Goal: Task Accomplishment & Management: Manage account settings

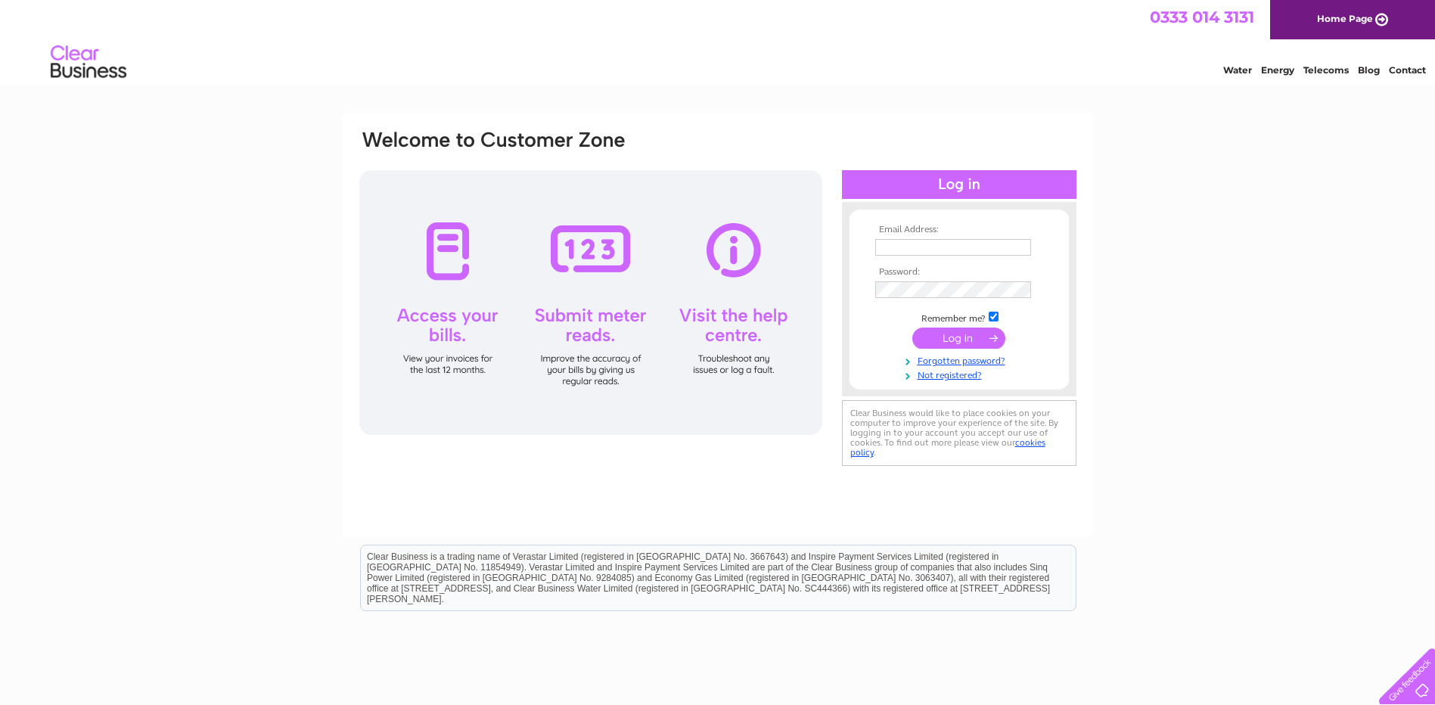
type input "sales@jmmedical.co.uk"
click at [962, 340] on input "submit" at bounding box center [958, 338] width 93 height 21
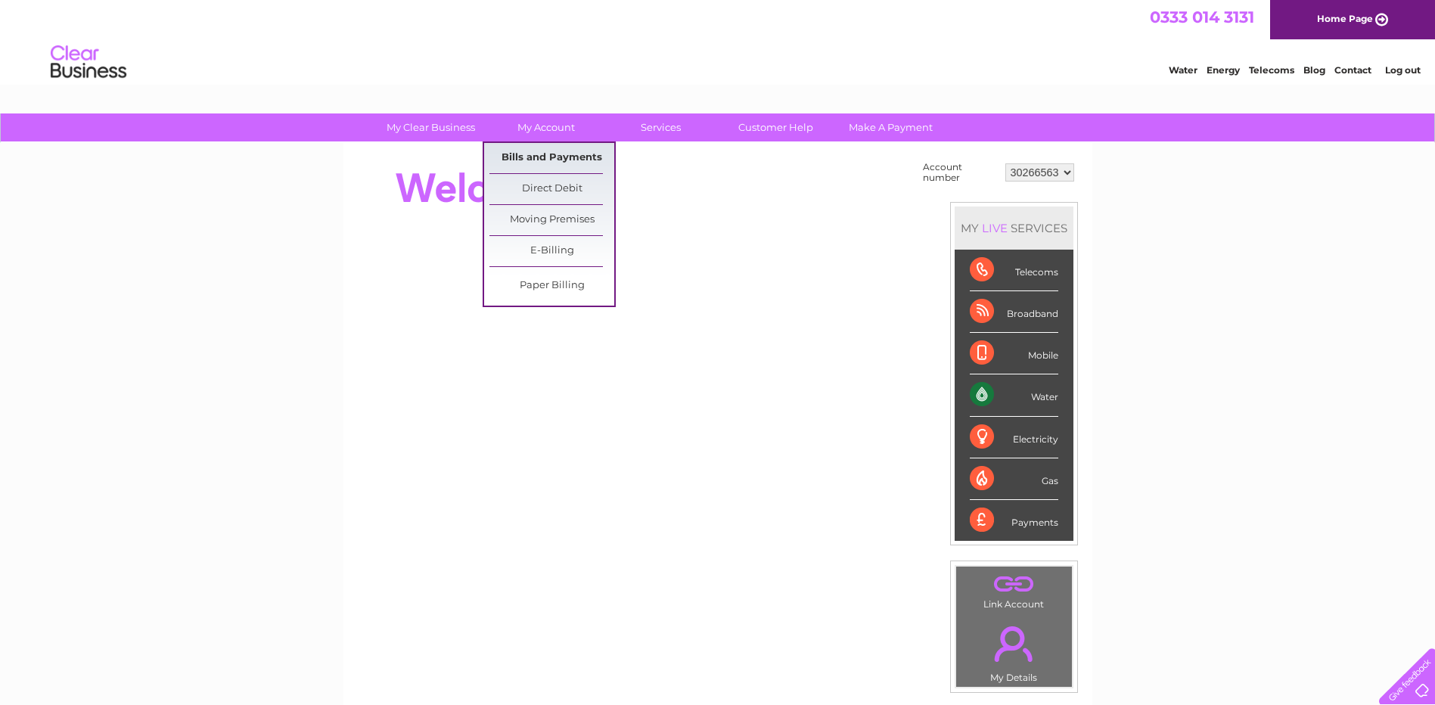
click at [536, 154] on link "Bills and Payments" at bounding box center [552, 158] width 125 height 30
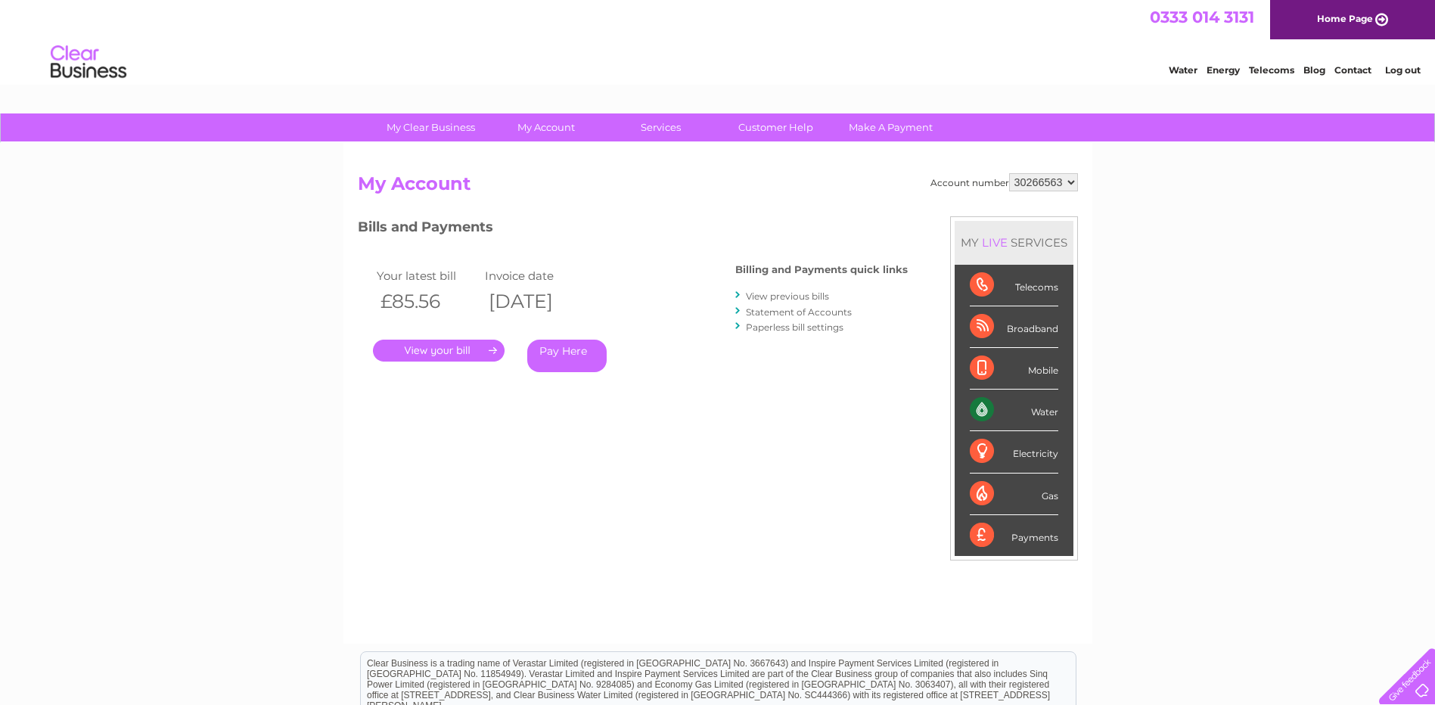
click at [444, 345] on link "." at bounding box center [439, 351] width 132 height 22
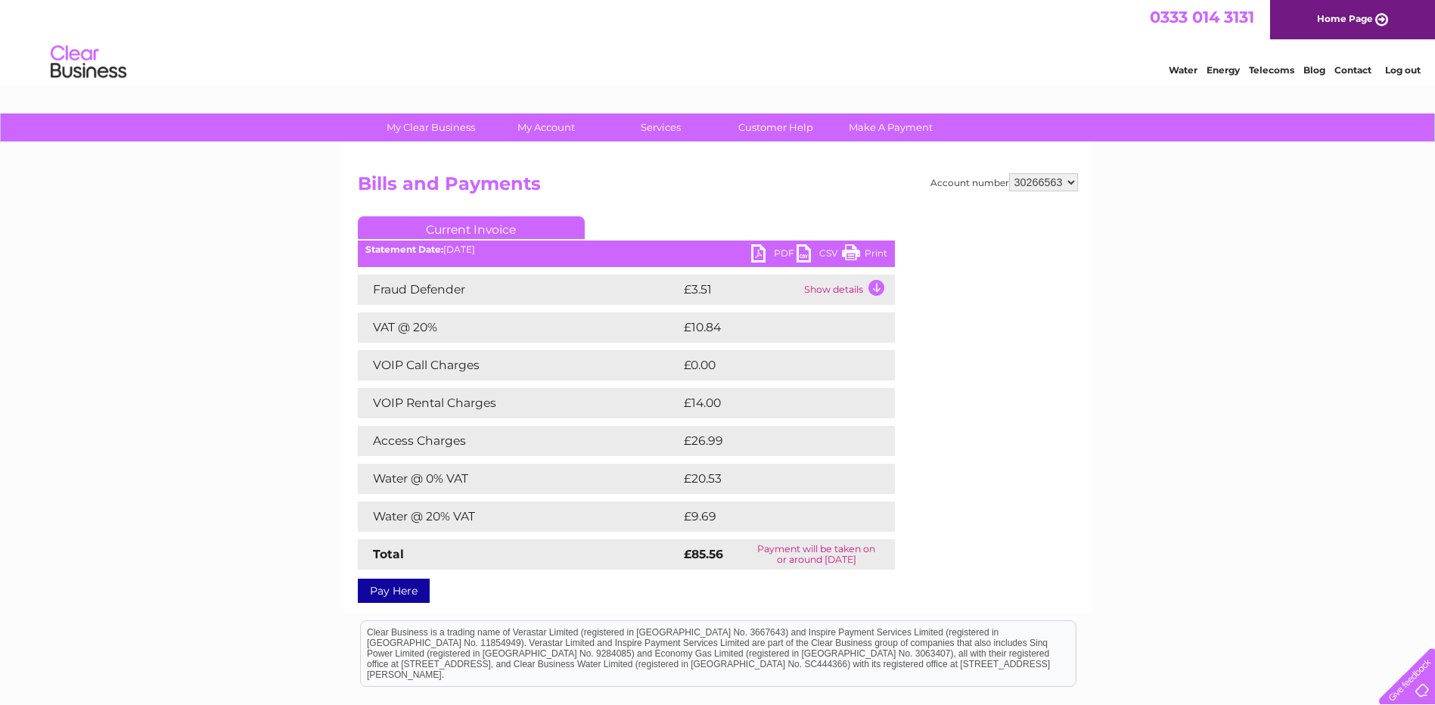
click at [779, 250] on link "PDF" at bounding box center [773, 255] width 45 height 22
